Goal: Information Seeking & Learning: Find specific fact

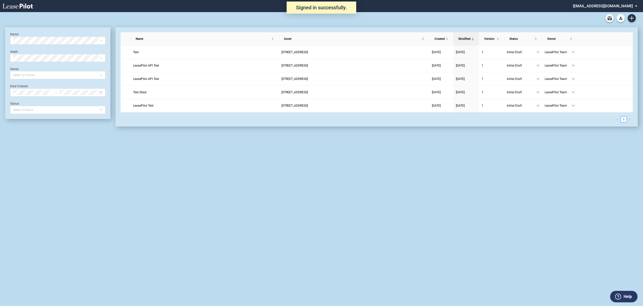
click at [629, 3] on md-select "admin@leasepilot.co Super Admin Area Admin Area Settings Sign Out" at bounding box center [606, 5] width 69 height 11
click at [598, 15] on div "Super Admin Area" at bounding box center [611, 13] width 28 height 5
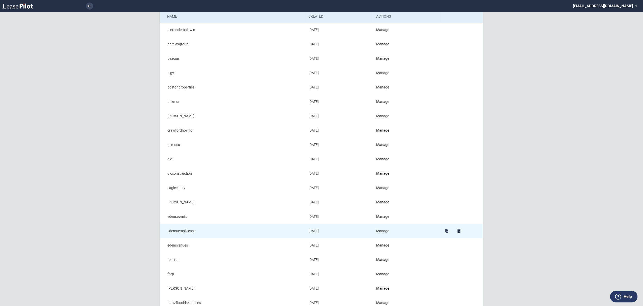
scroll to position [34, 0]
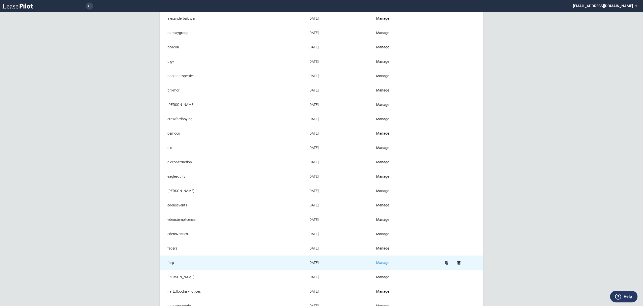
click at [385, 264] on link "Manage" at bounding box center [382, 263] width 13 height 4
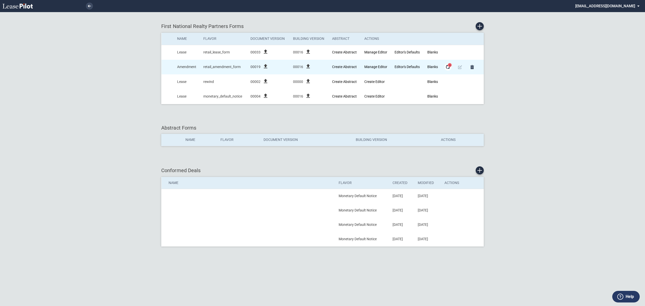
click at [447, 66] on md-icon "Form Updates" at bounding box center [448, 67] width 6 height 6
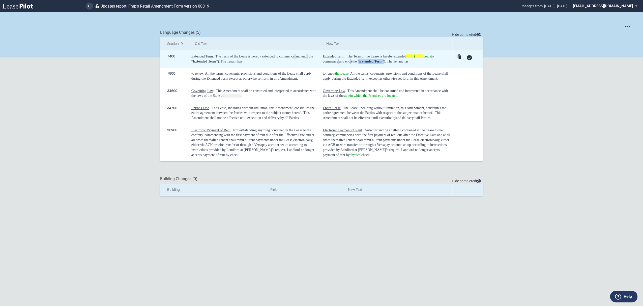
drag, startPoint x: 387, startPoint y: 61, endPoint x: 415, endPoint y: 63, distance: 27.3
click at [415, 63] on div "Extended Term . The Term of the Lease is hereby extended ____ (____) years to c…" at bounding box center [387, 59] width 128 height 10
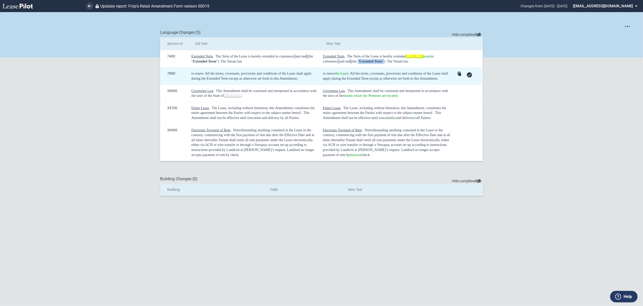
copy div "“ Extended Term ”"
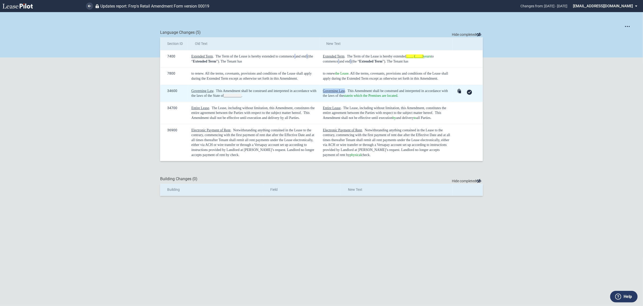
drag, startPoint x: 324, startPoint y: 91, endPoint x: 344, endPoint y: 91, distance: 20.4
click at [344, 91] on span "Governing Law" at bounding box center [334, 91] width 22 height 4
copy span "Governing Law"
drag, startPoint x: 399, startPoint y: 96, endPoint x: 351, endPoint y: 96, distance: 47.4
click at [351, 96] on div "Governing Law . This Amendment shall be construed and interpreted in accordance…" at bounding box center [387, 93] width 128 height 10
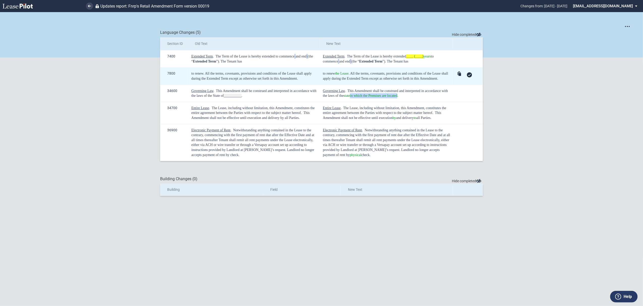
copy span "i ﻿n which the Premises are located"
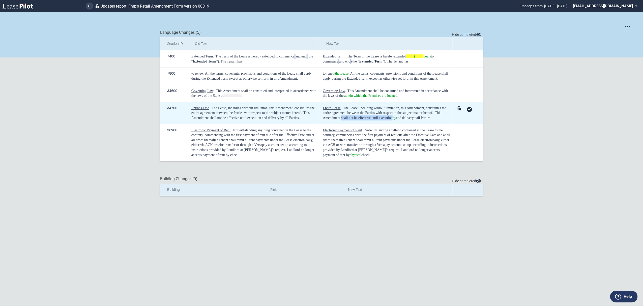
drag, startPoint x: 392, startPoint y: 119, endPoint x: 341, endPoint y: 122, distance: 50.5
click at [341, 122] on td "Entire Lease . The Lease, including without limitation, this Amendment, constit…" at bounding box center [385, 113] width 133 height 22
copy span "shall not be effective until execution"
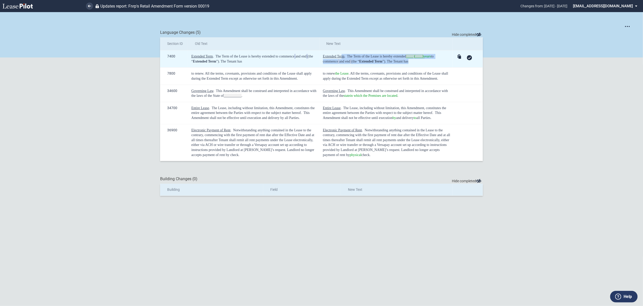
drag, startPoint x: 443, startPoint y: 65, endPoint x: 340, endPoint y: 56, distance: 102.9
click at [341, 56] on td "Extended Term . The Term of the Lease is hereby extended ____ (____) years to c…" at bounding box center [385, 58] width 133 height 17
click at [324, 56] on span "Extended Term" at bounding box center [333, 56] width 21 height 4
drag, startPoint x: 321, startPoint y: 57, endPoint x: 443, endPoint y: 62, distance: 122.1
click at [443, 62] on td "Extended Term . The Term of the Lease is hereby extended ____ (____) years to c…" at bounding box center [385, 58] width 133 height 17
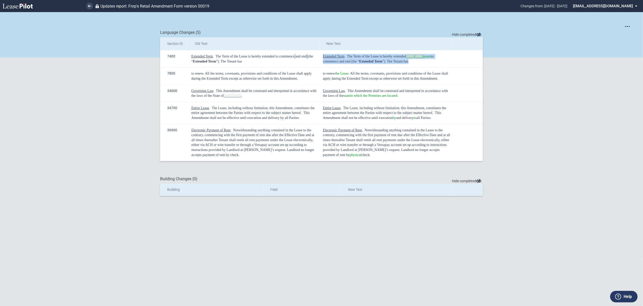
copy div "Extended Term . The Term of the Lease is hereby extended ____ (____) years to c…"
click at [614, 3] on md-select "admin@leasepilot.co Super Admin Area Admin Area Settings Sign Out" at bounding box center [606, 5] width 69 height 11
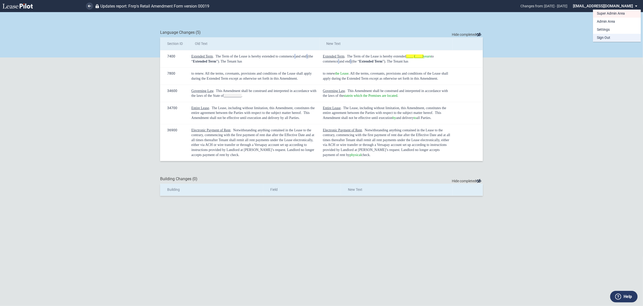
click at [600, 37] on div "Sign Out" at bounding box center [603, 37] width 13 height 5
